Goal: Information Seeking & Learning: Learn about a topic

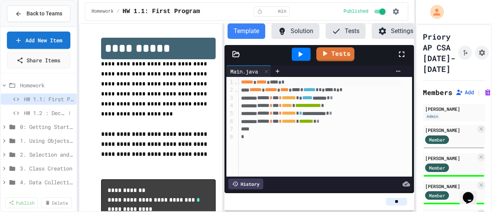
click at [35, 113] on span "HW 1.2 : Declaring Variables and Data Types" at bounding box center [45, 113] width 42 height 8
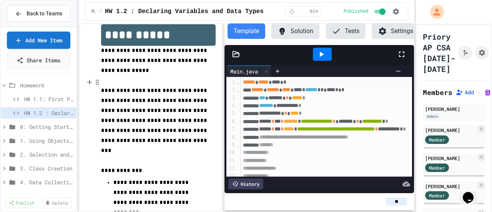
scroll to position [1, 0]
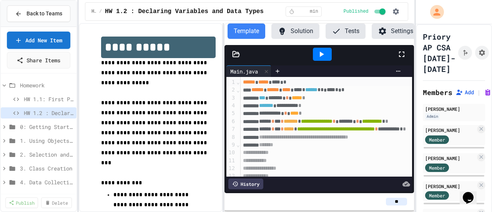
click at [326, 124] on span "**********" at bounding box center [317, 120] width 32 height 5
